Goal: Task Accomplishment & Management: Manage account settings

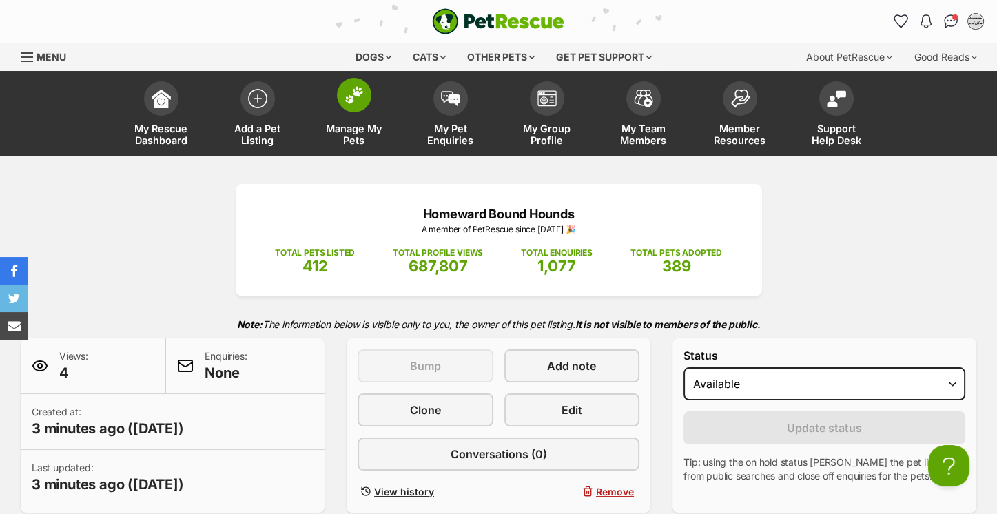
click at [352, 112] on link "Manage My Pets" at bounding box center [354, 115] width 97 height 82
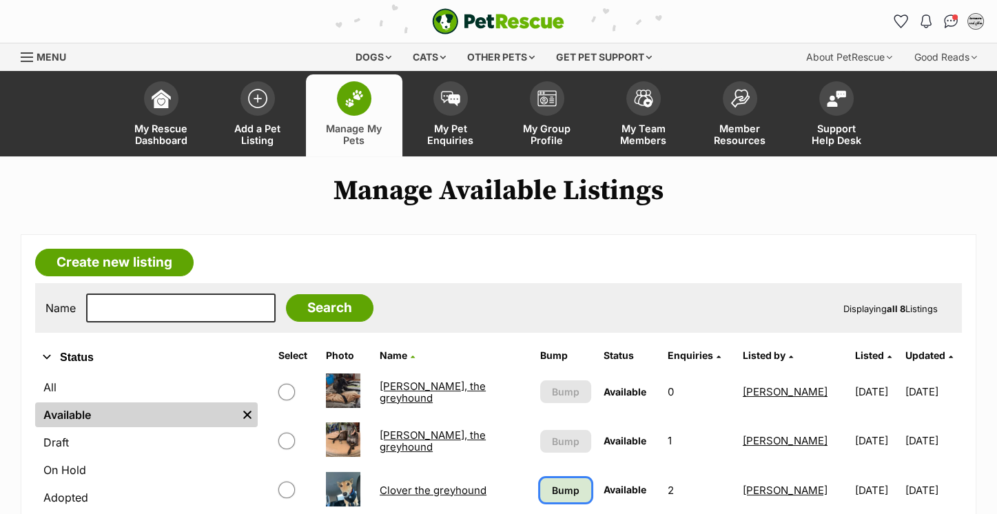
click at [565, 487] on span "Bump" at bounding box center [566, 490] width 28 height 14
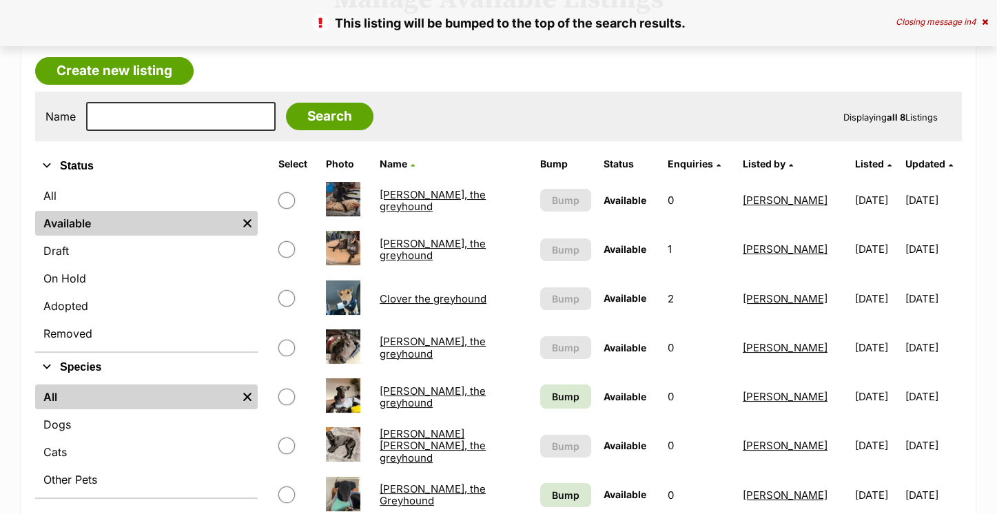
click at [577, 383] on td "Bump" at bounding box center [566, 397] width 62 height 48
click at [572, 398] on span "Bump" at bounding box center [566, 396] width 28 height 14
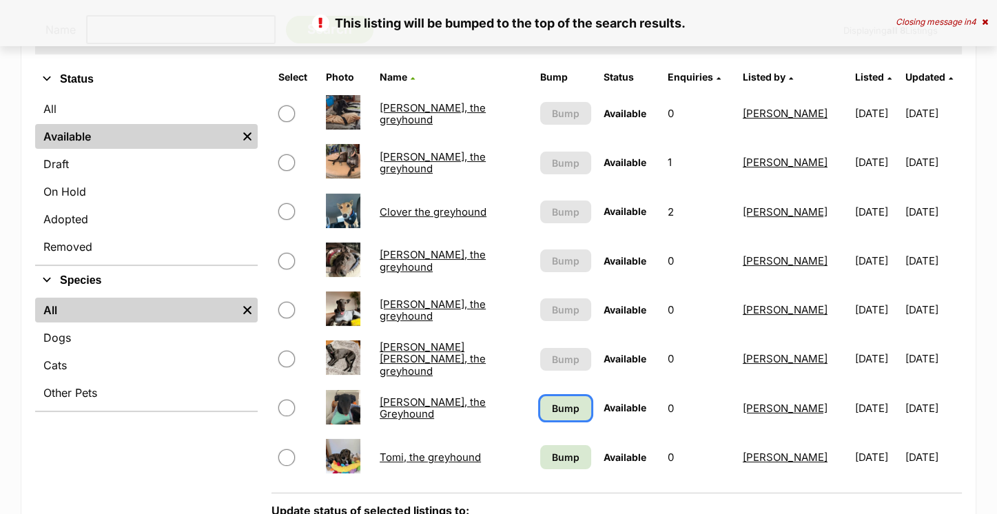
drag, startPoint x: 0, startPoint y: 0, endPoint x: 572, endPoint y: 398, distance: 696.8
click at [572, 398] on link "Bump" at bounding box center [565, 408] width 51 height 24
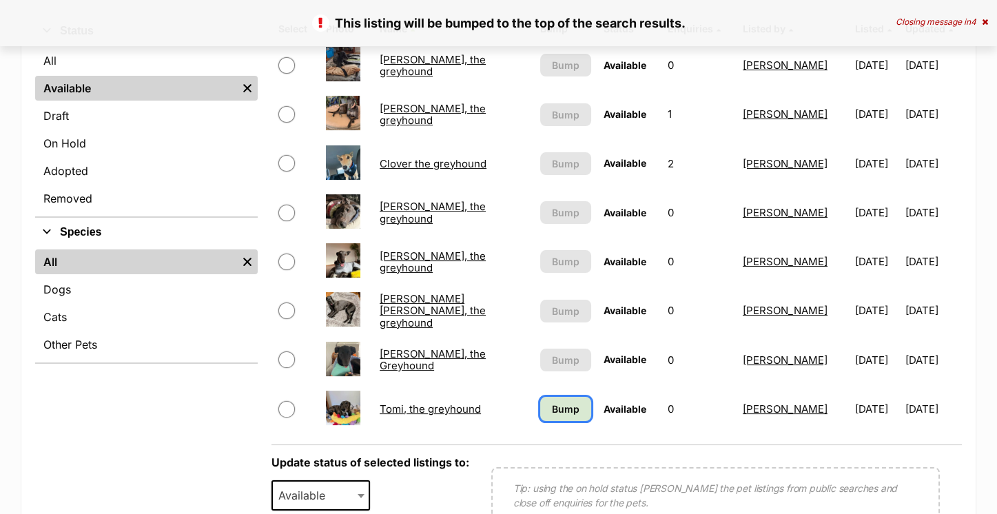
click at [566, 412] on span "Bump" at bounding box center [566, 409] width 28 height 14
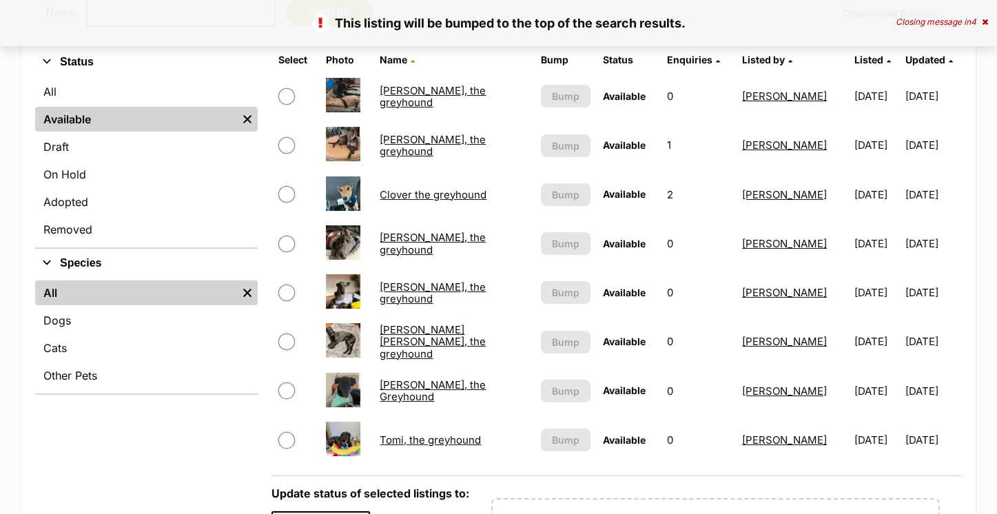
scroll to position [298, 0]
